Goal: Transaction & Acquisition: Purchase product/service

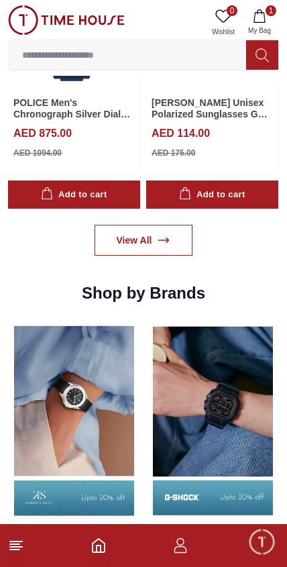
scroll to position [1205, 0]
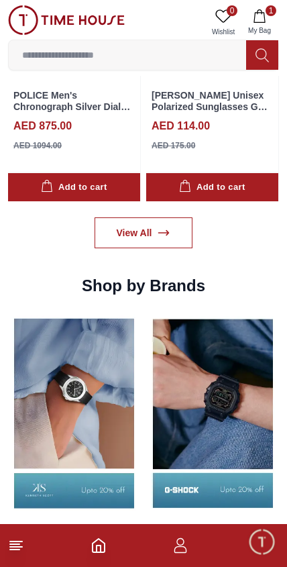
click at [263, 16] on icon "button" at bounding box center [259, 15] width 13 height 13
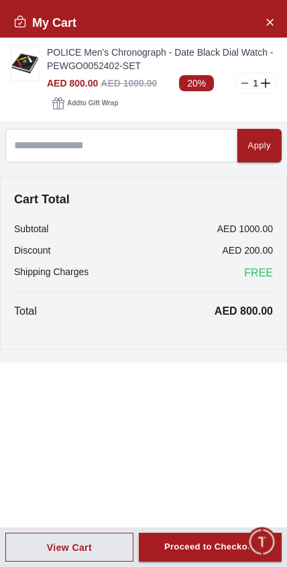
click at [198, 89] on span "20%" at bounding box center [196, 83] width 35 height 16
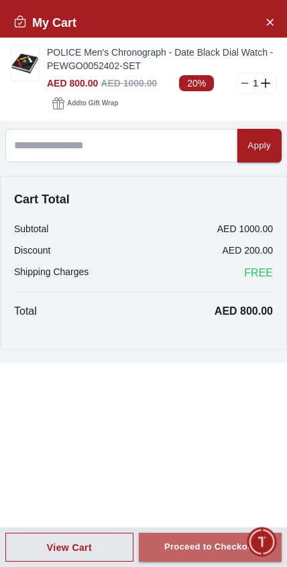
click at [212, 557] on button "Proceed to Checkout" at bounding box center [210, 547] width 143 height 29
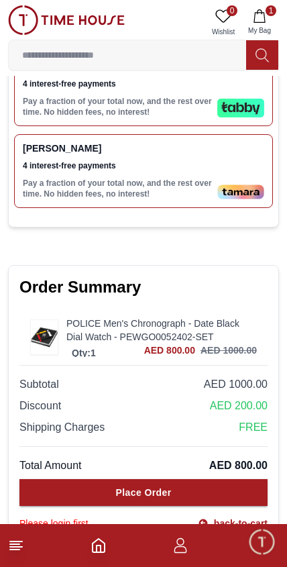
scroll to position [591, 0]
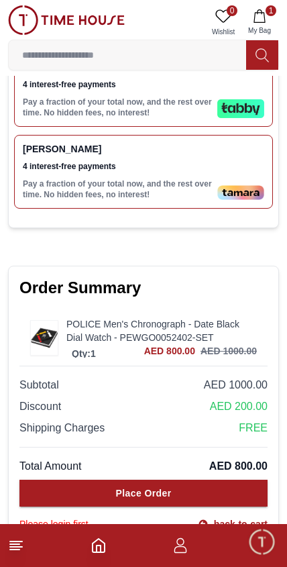
click at [204, 502] on button "Place Order" at bounding box center [143, 493] width 248 height 27
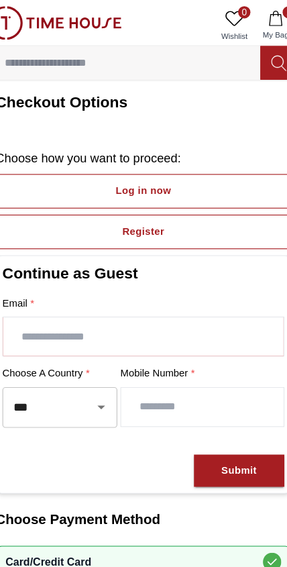
scroll to position [0, 0]
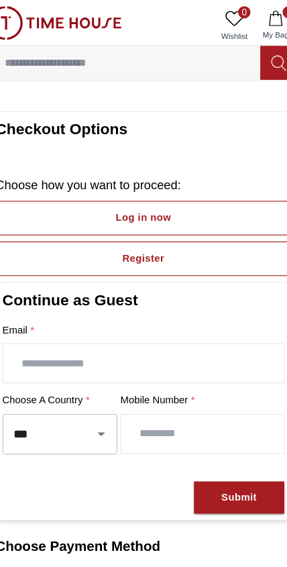
click at [215, 103] on section "Checkout Options Choose how you want to proceed : Log in now Register Continue …" at bounding box center [143, 458] width 271 height 722
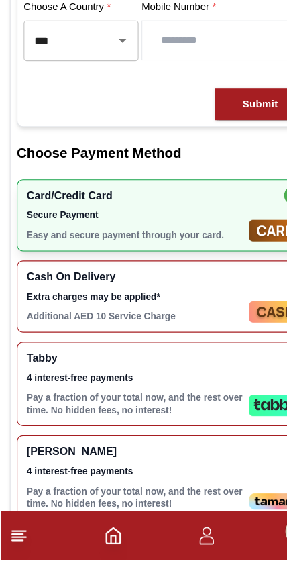
scroll to position [268, 0]
click at [228, 422] on img at bounding box center [241, 431] width 47 height 19
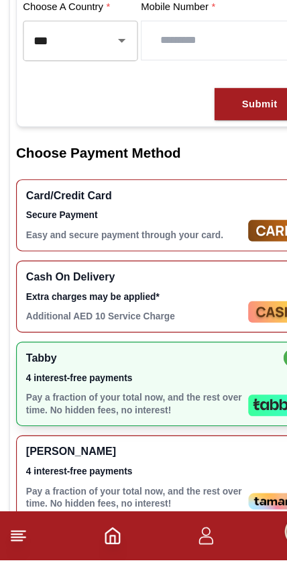
click at [179, 420] on p "Pay a fraction of your total now, and the rest over time. No hidden fees, no in…" at bounding box center [117, 430] width 189 height 21
click at [154, 402] on span "4 interest-free payments" at bounding box center [117, 407] width 189 height 11
click at [228, 154] on button "Submit" at bounding box center [227, 168] width 79 height 29
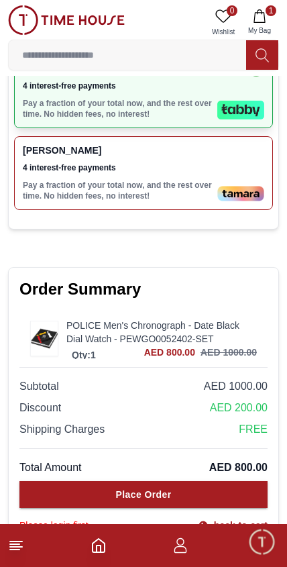
click at [236, 493] on button "Place Order" at bounding box center [143, 494] width 248 height 27
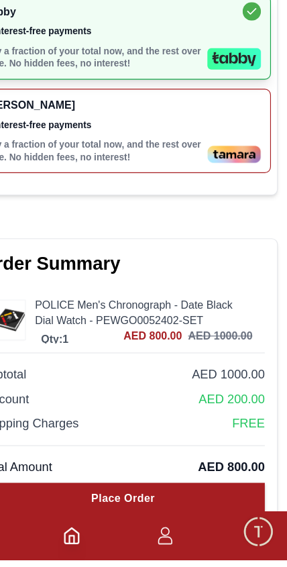
scroll to position [623, 0]
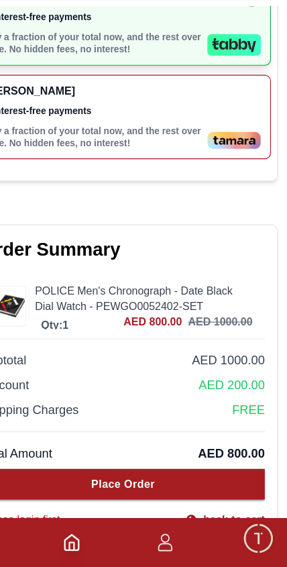
click at [173, 481] on button "Place Order" at bounding box center [143, 494] width 248 height 27
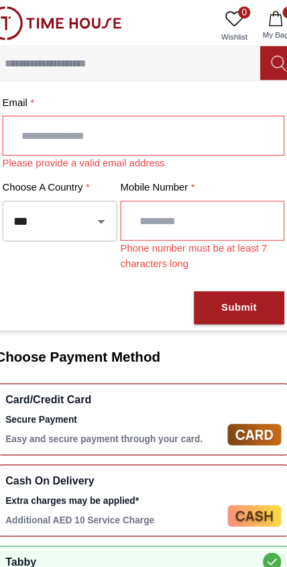
click at [253, 19] on icon "button" at bounding box center [259, 15] width 13 height 13
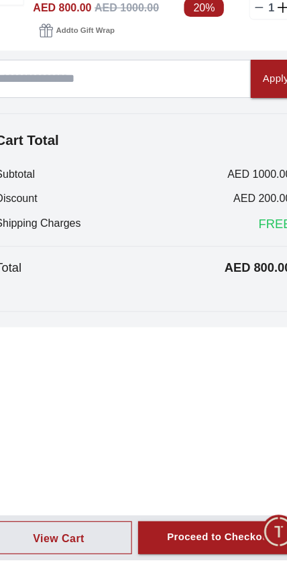
scroll to position [443, 0]
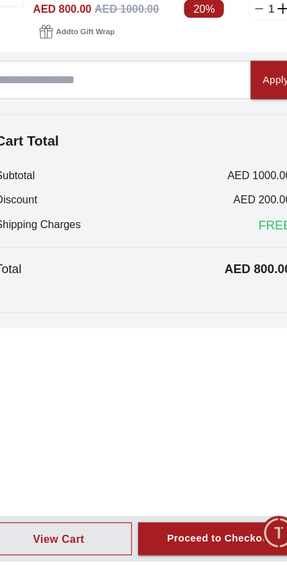
click at [93, 533] on button "View Cart" at bounding box center [69, 547] width 128 height 29
